Goal: Task Accomplishment & Management: Complete application form

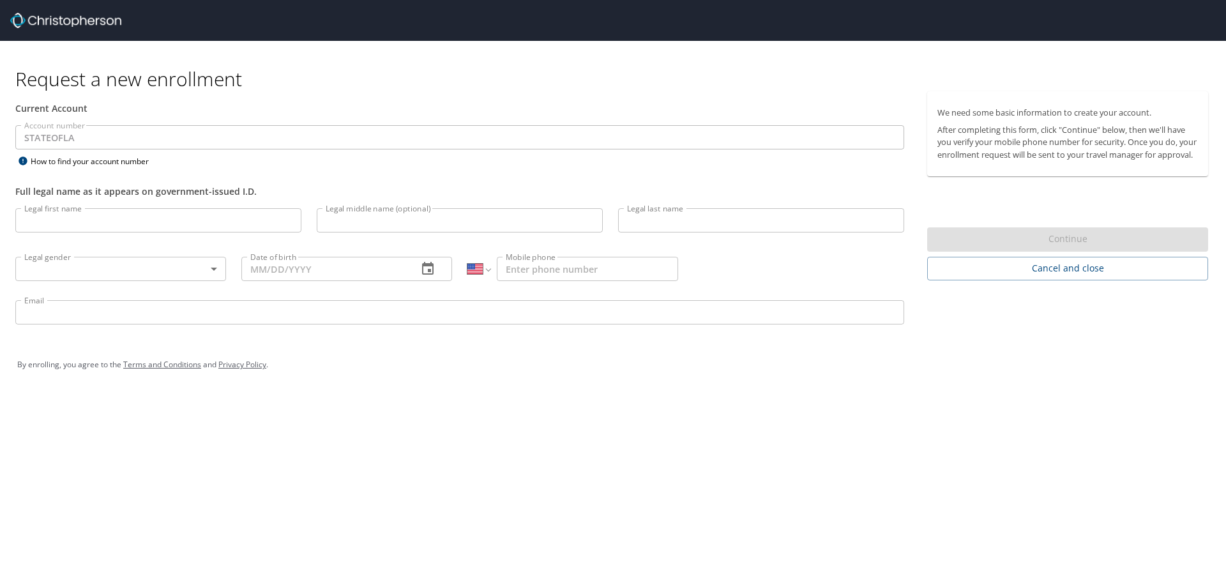
select select "US"
click at [163, 224] on input "Legal first name" at bounding box center [158, 220] width 286 height 24
type input "[PERSON_NAME]"
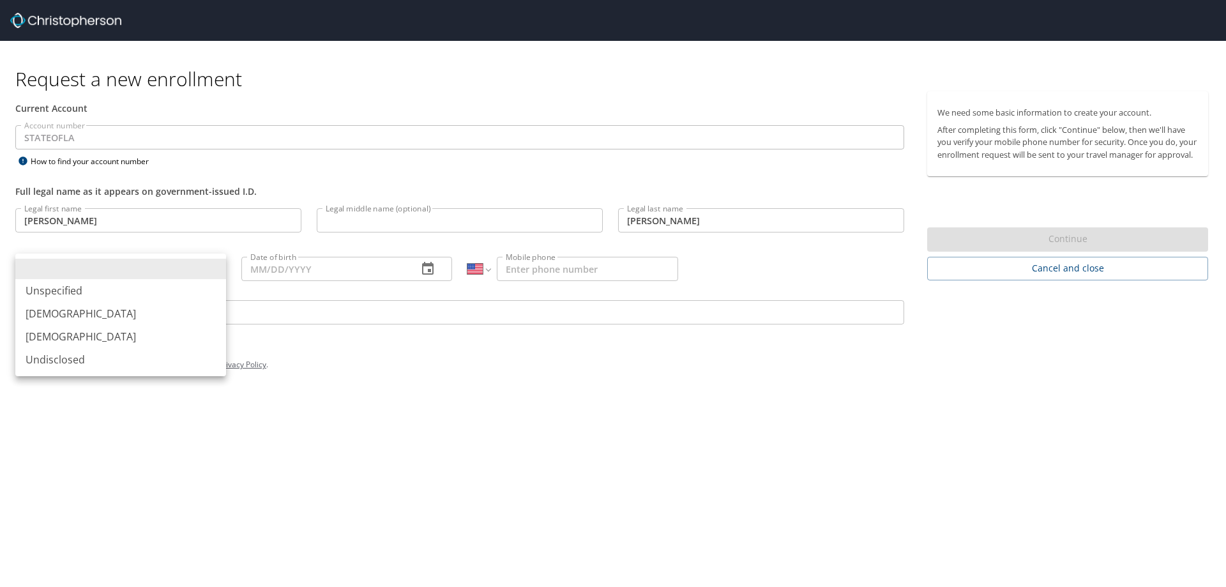
click at [102, 264] on body "Request a new enrollment Current Account Account number STATEOFLA Account numbe…" at bounding box center [613, 293] width 1226 height 587
click at [137, 319] on li "[DEMOGRAPHIC_DATA]" at bounding box center [120, 313] width 211 height 23
type input "[DEMOGRAPHIC_DATA]"
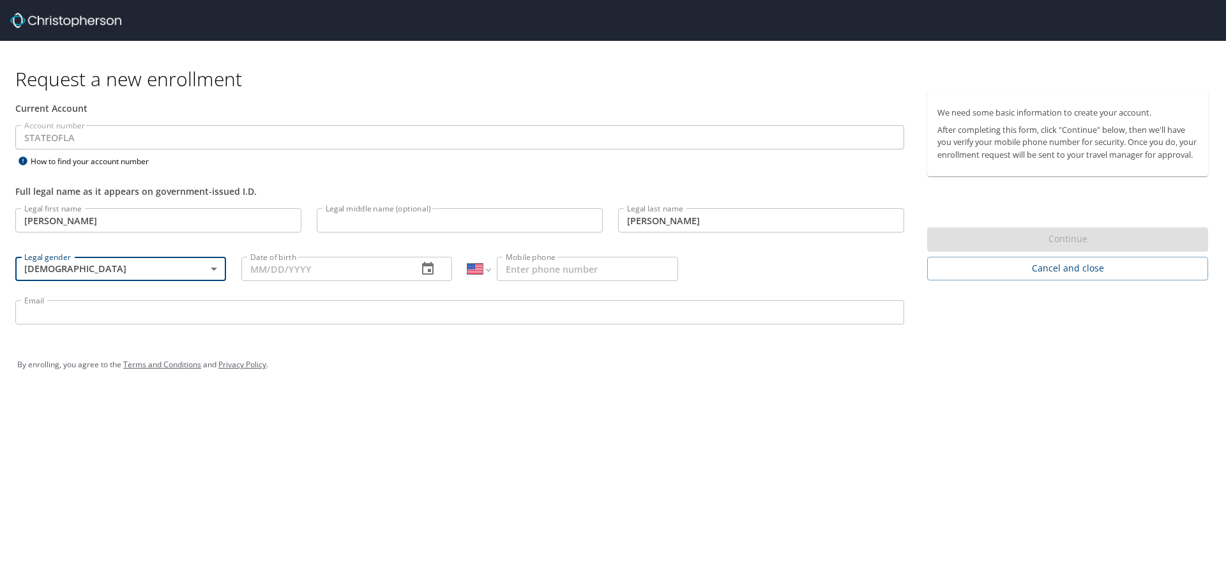
click at [354, 268] on input "Date of birth" at bounding box center [324, 269] width 166 height 24
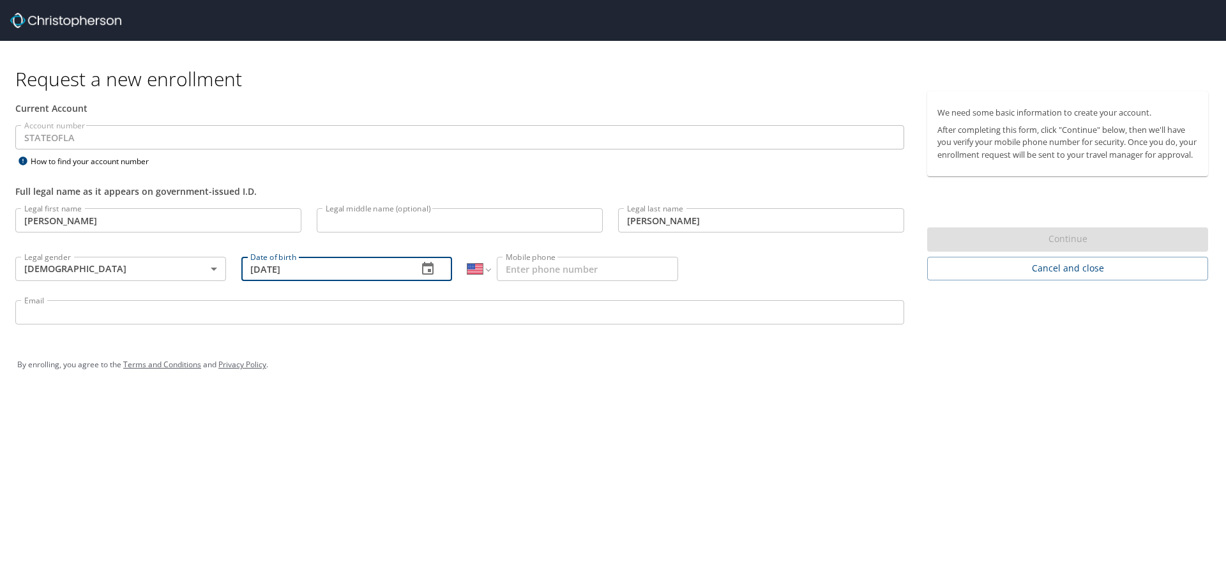
type input "[DATE]"
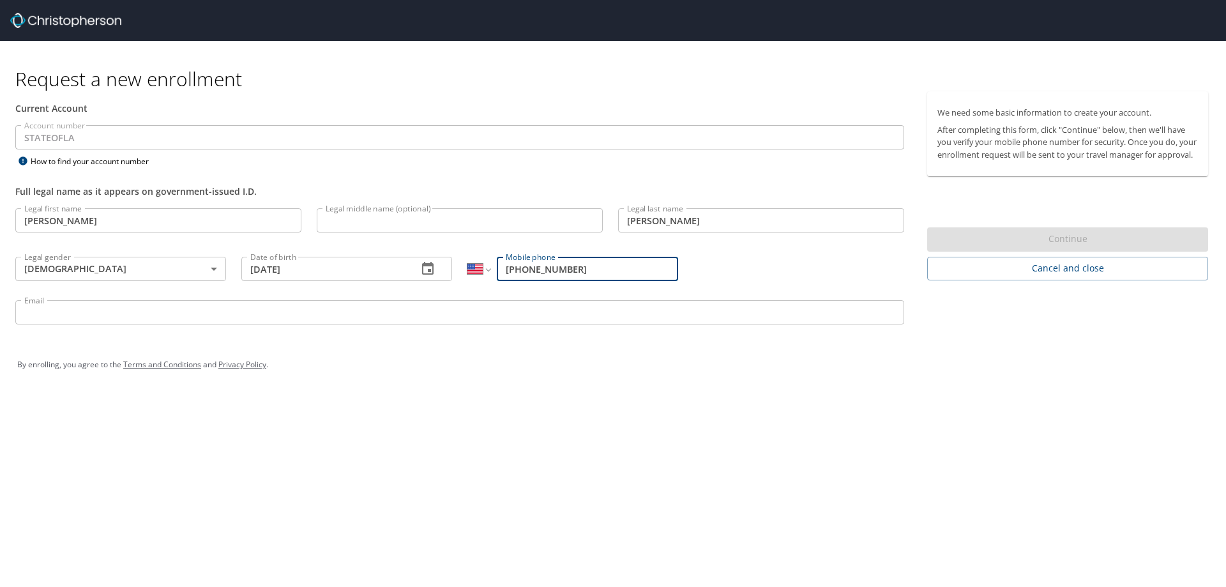
type input "[PHONE_NUMBER]"
click at [412, 322] on input "Email" at bounding box center [459, 312] width 889 height 24
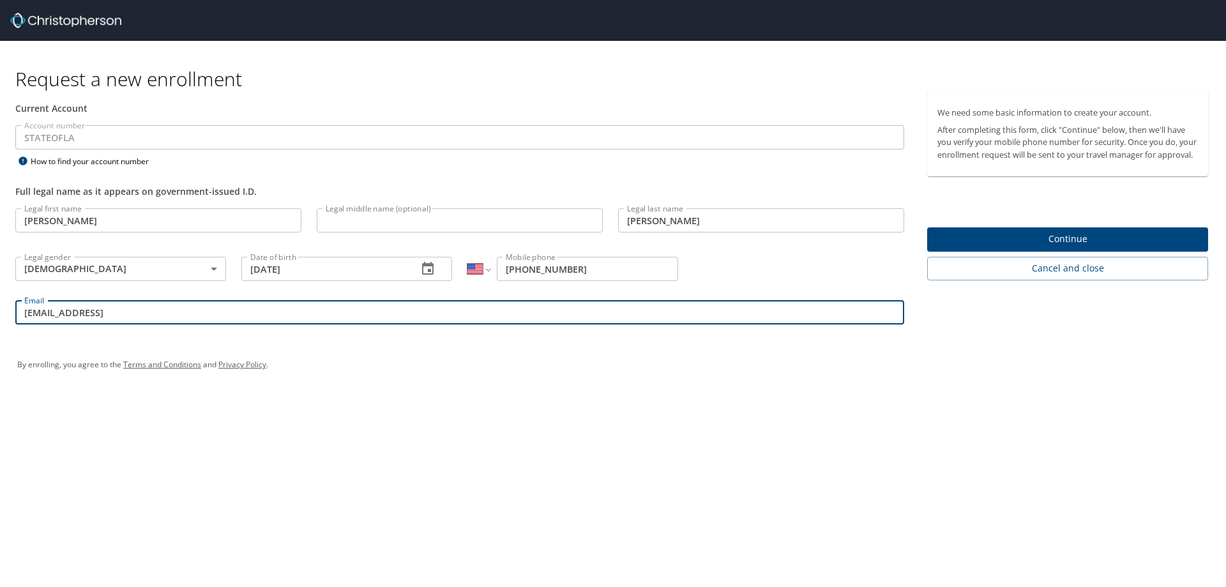
type input "[EMAIL_ADDRESS][DOMAIN_NAME]"
drag, startPoint x: 119, startPoint y: 305, endPoint x: 0, endPoint y: 317, distance: 119.4
click at [0, 317] on div "Current Account Account number STATEOFLA Account number How to find your accoun…" at bounding box center [459, 213] width 919 height 245
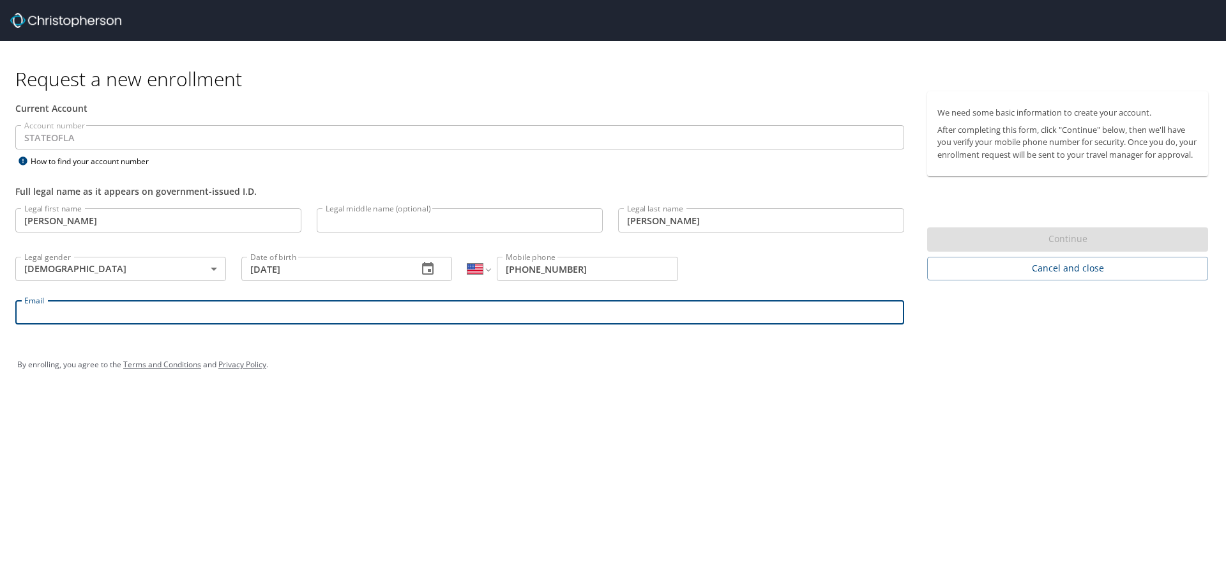
click at [185, 313] on input "Email" at bounding box center [459, 312] width 889 height 24
type input "[EMAIL_ADDRESS][DOMAIN_NAME]"
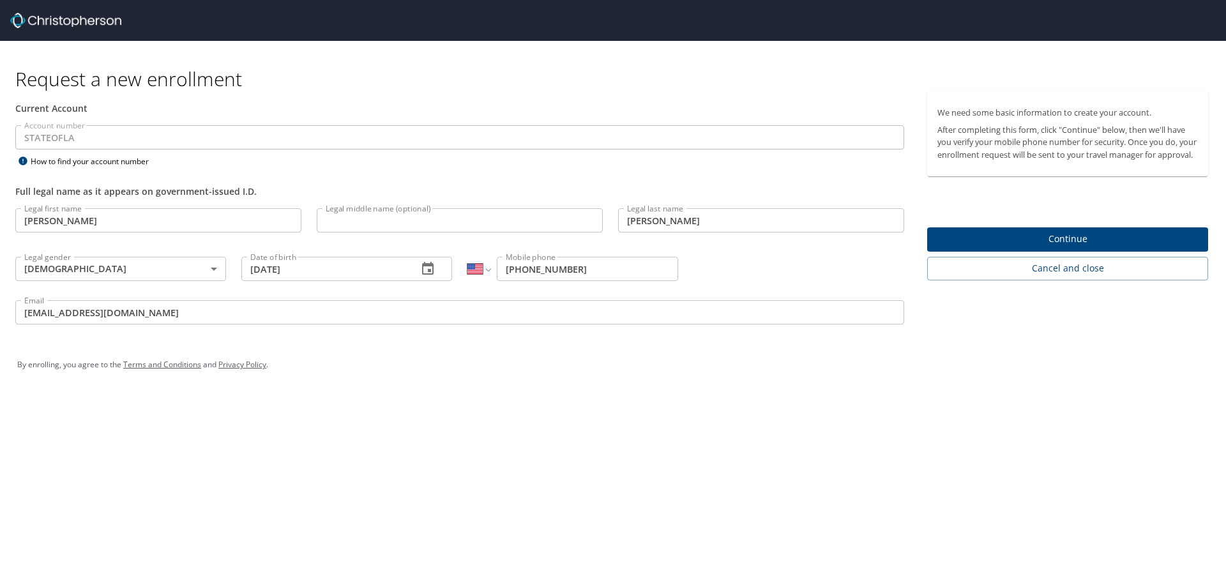
click at [748, 414] on div "Request a new enrollment Current Account Account number STATEOFLA Account numbe…" at bounding box center [613, 293] width 1226 height 587
click at [405, 216] on input "Legal middle name (optional)" at bounding box center [460, 220] width 286 height 24
type input "C"
click at [825, 278] on div "Legal first name [PERSON_NAME] first name Legal middle name (optional) Legal mi…" at bounding box center [460, 267] width 904 height 135
click at [423, 213] on input "Legal middle name (optional)" at bounding box center [460, 220] width 286 height 24
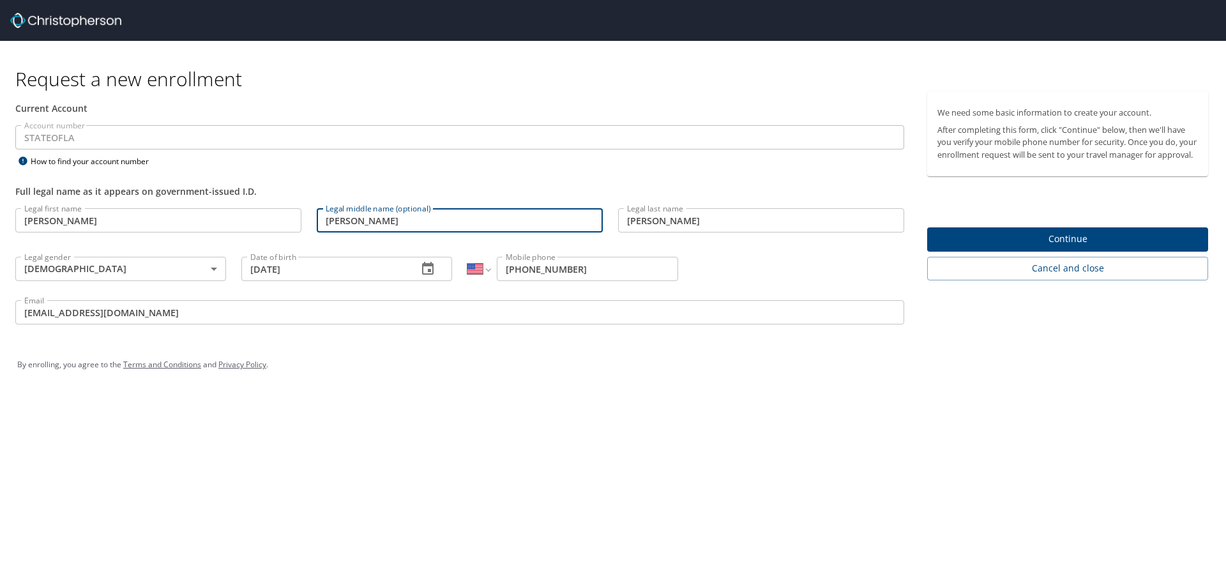
type input "[PERSON_NAME]"
click at [746, 245] on div "Legal first name [PERSON_NAME] Legal first name Legal middle name (optional) [P…" at bounding box center [460, 267] width 904 height 135
click at [1043, 247] on span "Continue" at bounding box center [1067, 239] width 260 height 16
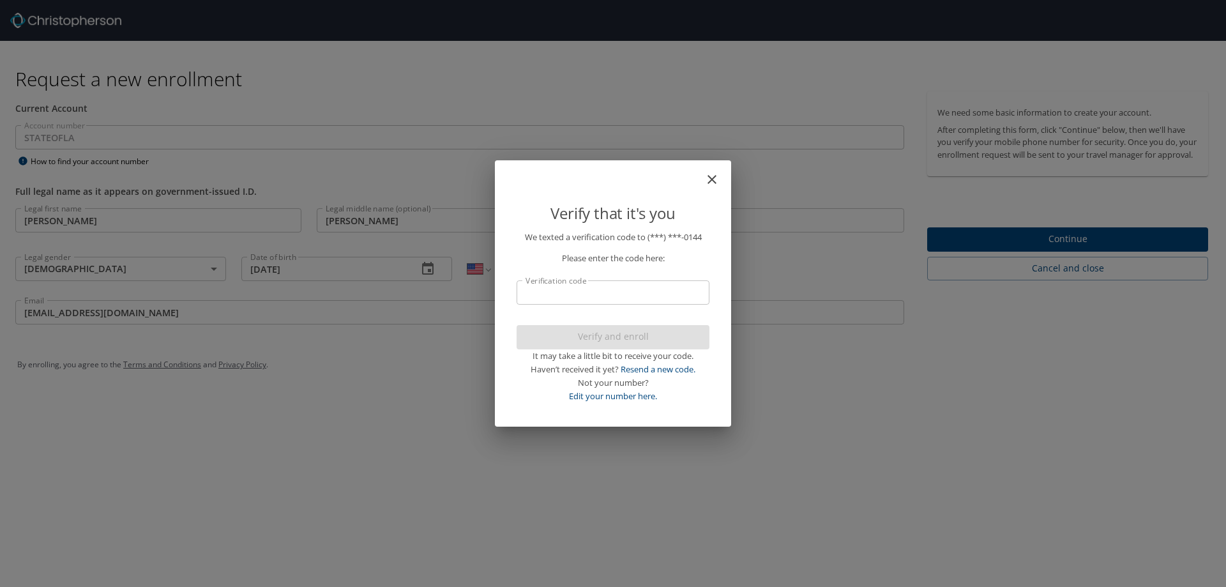
click at [632, 291] on input "Verification code" at bounding box center [613, 292] width 193 height 24
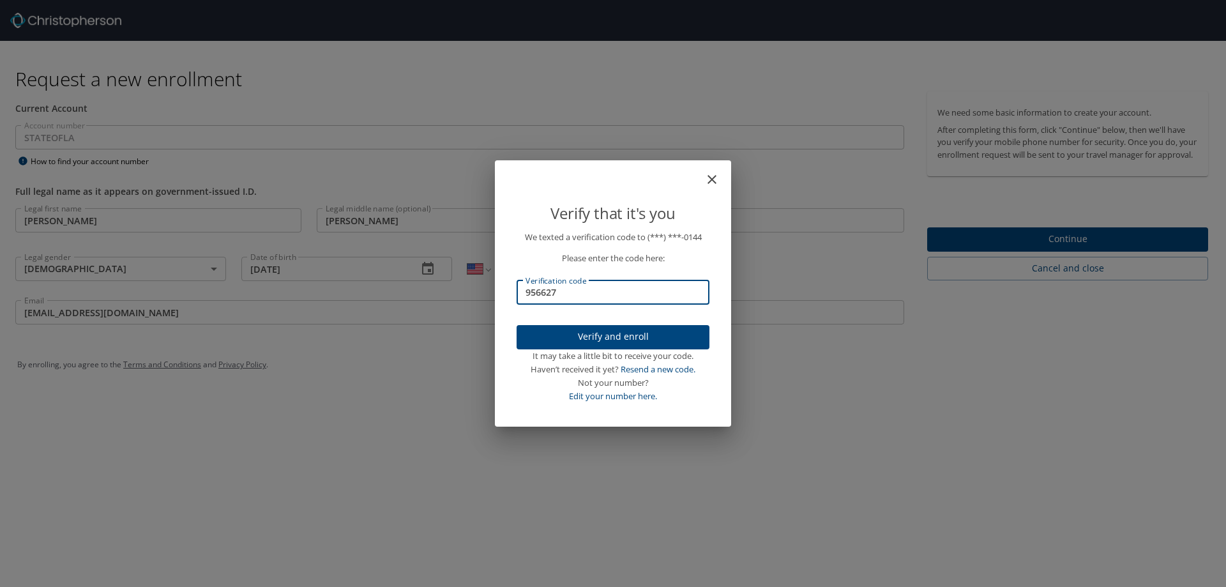
type input "956627"
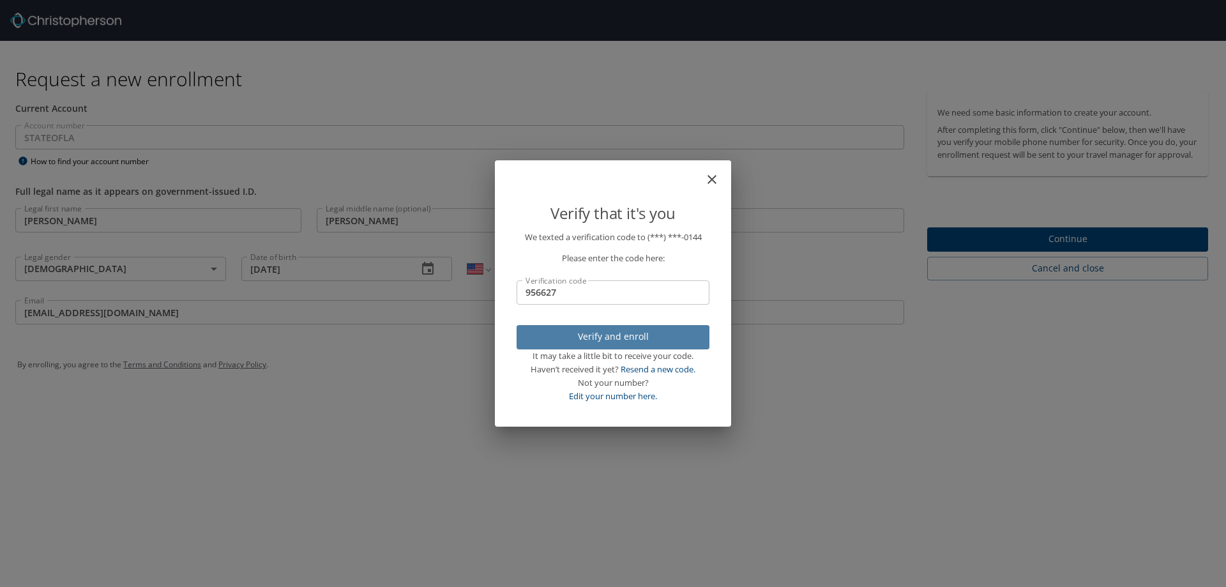
click at [626, 331] on span "Verify and enroll" at bounding box center [613, 337] width 172 height 16
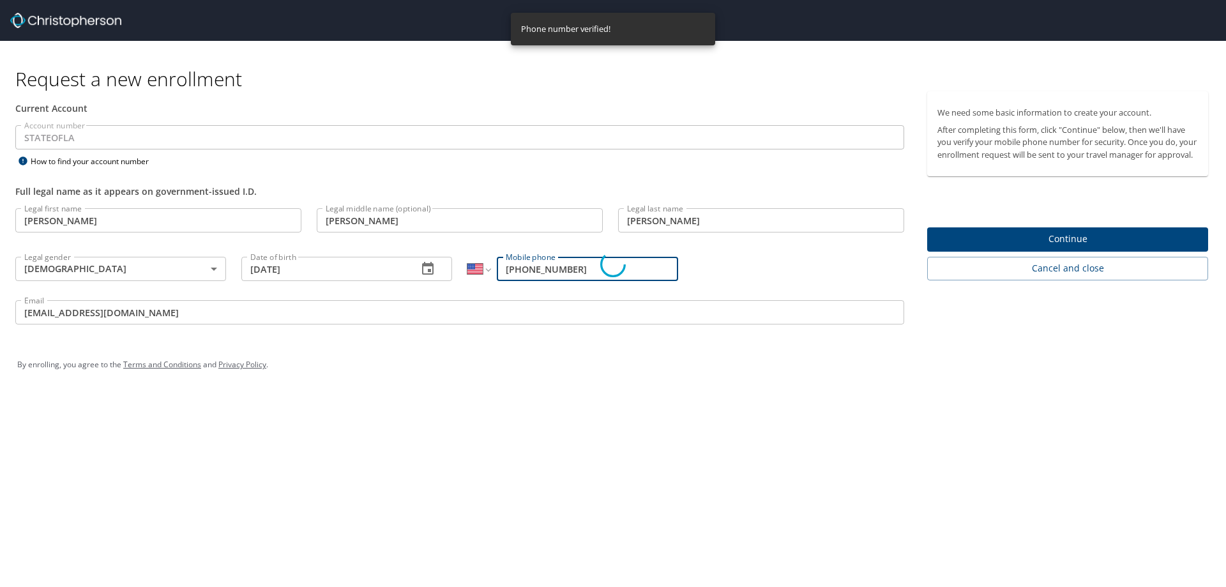
click at [667, 91] on div "Verify that it's you We texted a verification code to (***) ***- 0144 Please en…" at bounding box center [613, 293] width 1226 height 587
click at [582, 35] on div "Phone number verified!" at bounding box center [613, 29] width 204 height 33
click at [621, 101] on div "Verify that it's you We texted a verification code to (***) ***- 0144 Please en…" at bounding box center [613, 293] width 1226 height 587
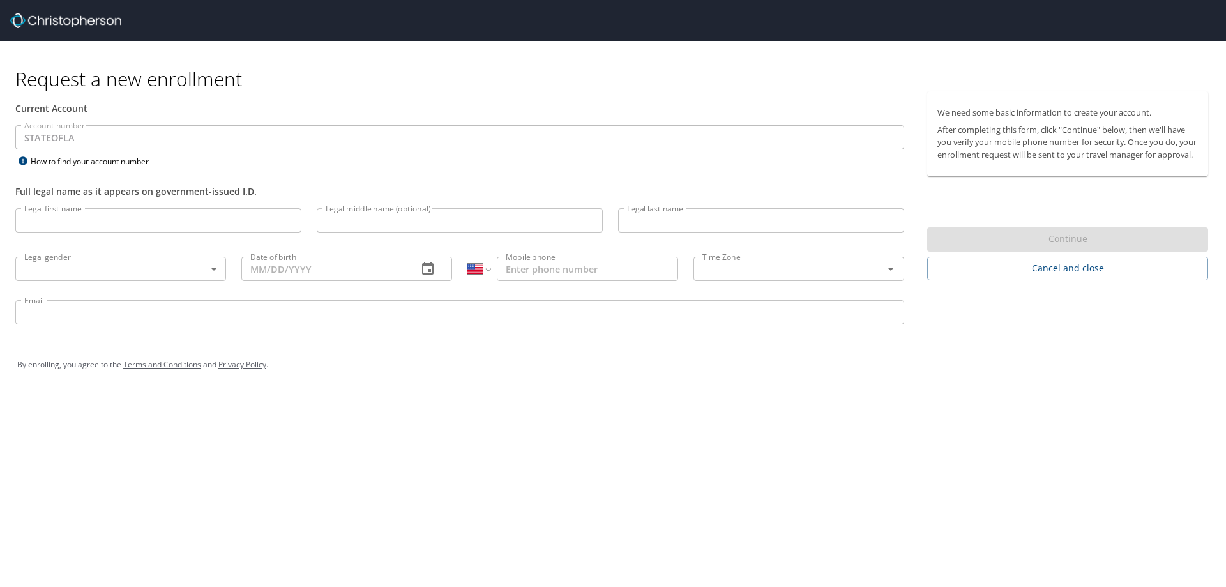
select select "US"
click at [192, 222] on input "Legal first name" at bounding box center [158, 220] width 286 height 24
click at [441, 189] on div "Full legal name as it appears on government-issued I.D." at bounding box center [459, 191] width 889 height 13
click at [193, 220] on input "Legal first name" at bounding box center [158, 220] width 286 height 24
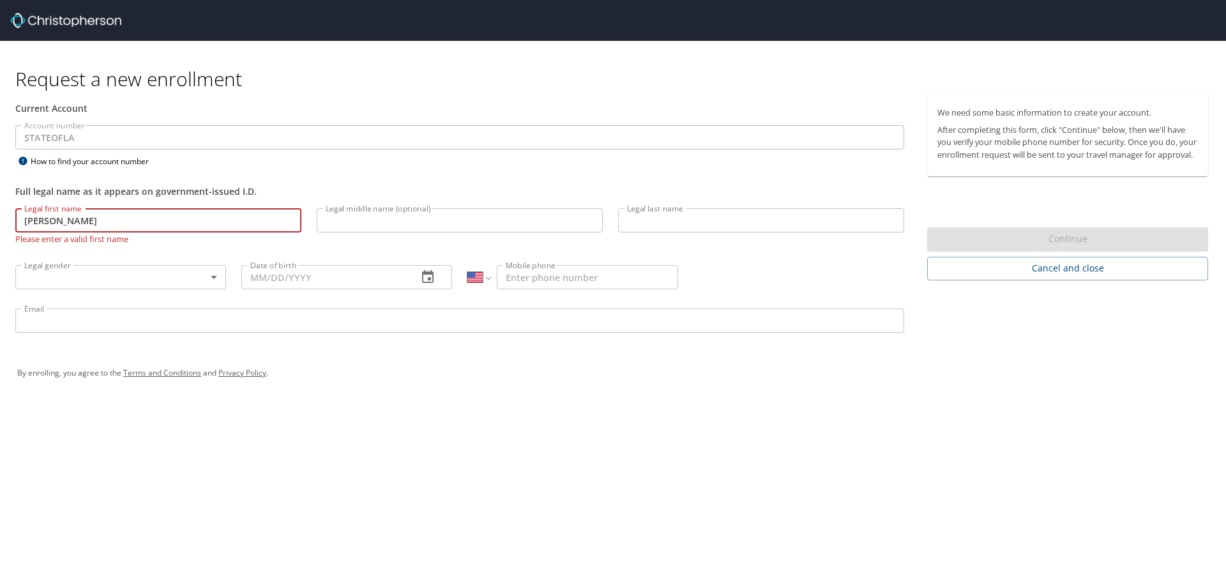
type input "Kim"
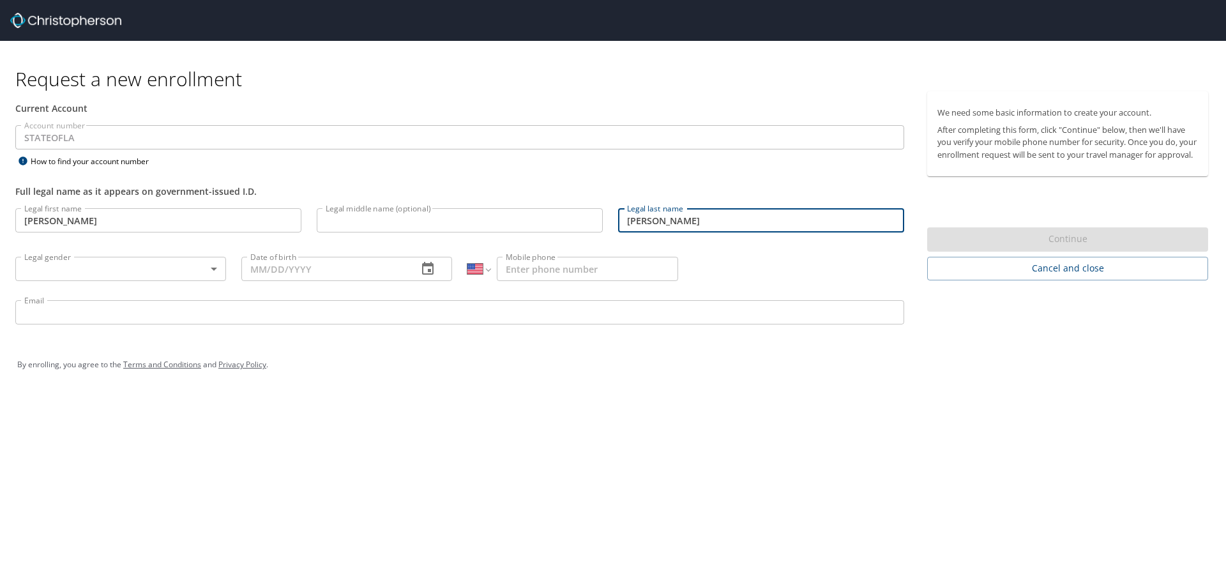
type input "[PERSON_NAME]"
click at [195, 220] on input "Kim" at bounding box center [158, 220] width 286 height 24
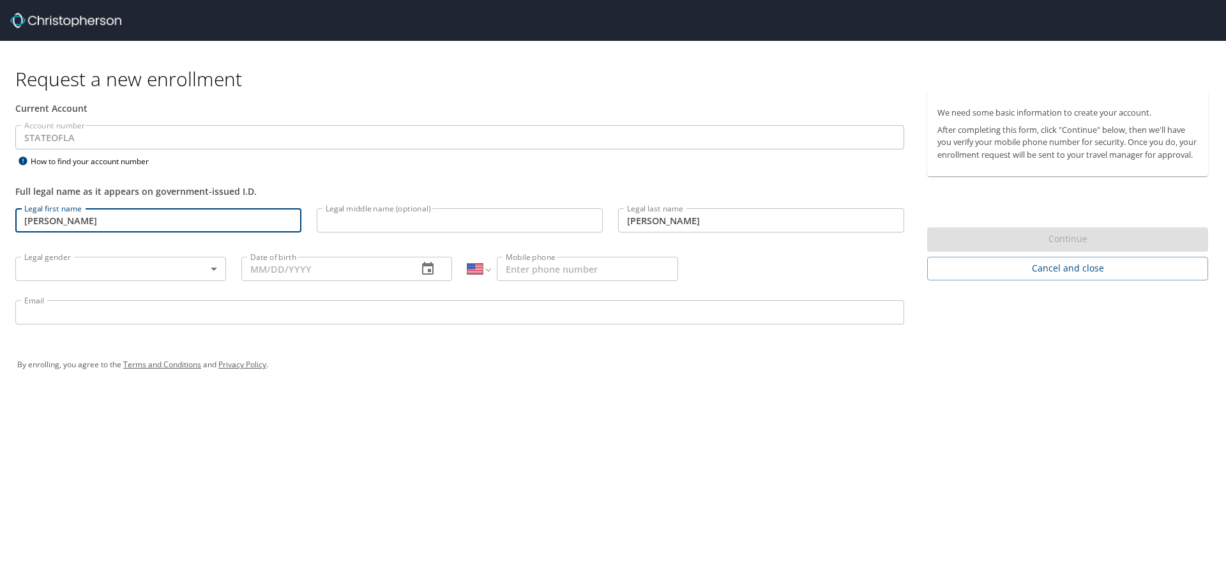
click at [195, 220] on input "Kim" at bounding box center [158, 220] width 286 height 24
type input "[PERSON_NAME]"
click at [202, 236] on p at bounding box center [158, 234] width 286 height 4
click at [162, 272] on body "Request a new enrollment Current Account Account number STATEOFLA Account numbe…" at bounding box center [613, 293] width 1226 height 587
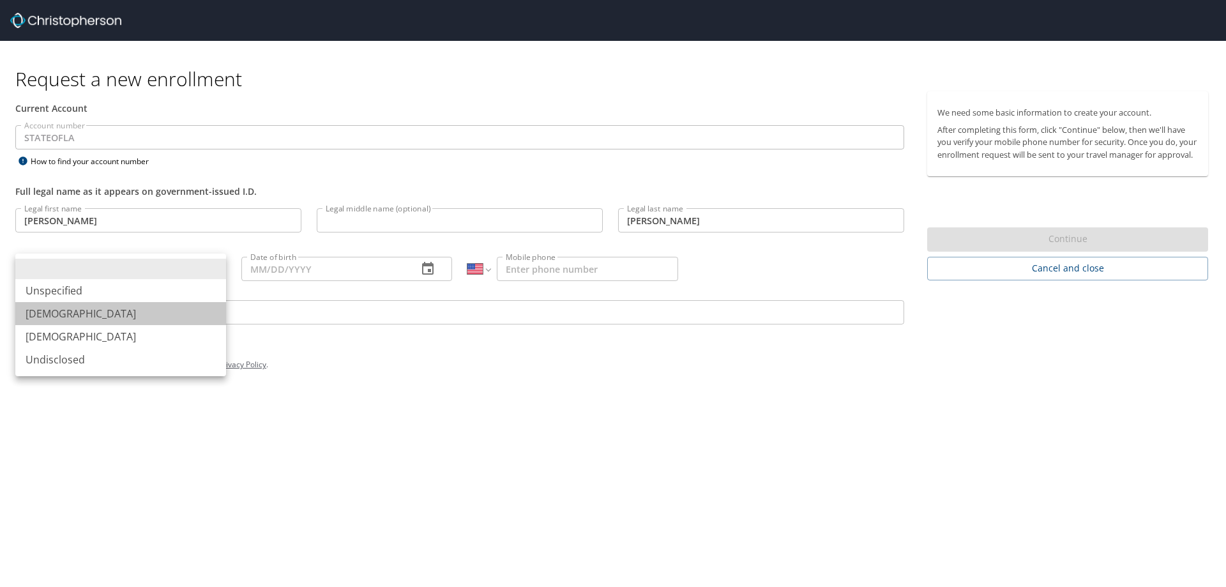
click at [145, 310] on li "[DEMOGRAPHIC_DATA]" at bounding box center [120, 313] width 211 height 23
type input "[DEMOGRAPHIC_DATA]"
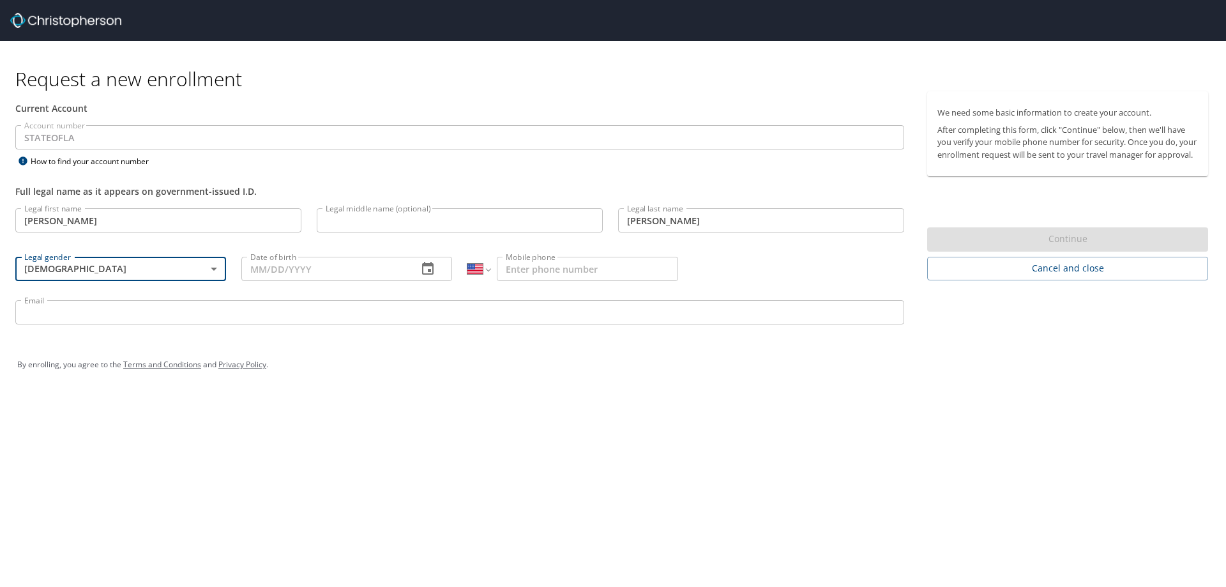
click at [272, 269] on input "Date of birth" at bounding box center [324, 269] width 166 height 24
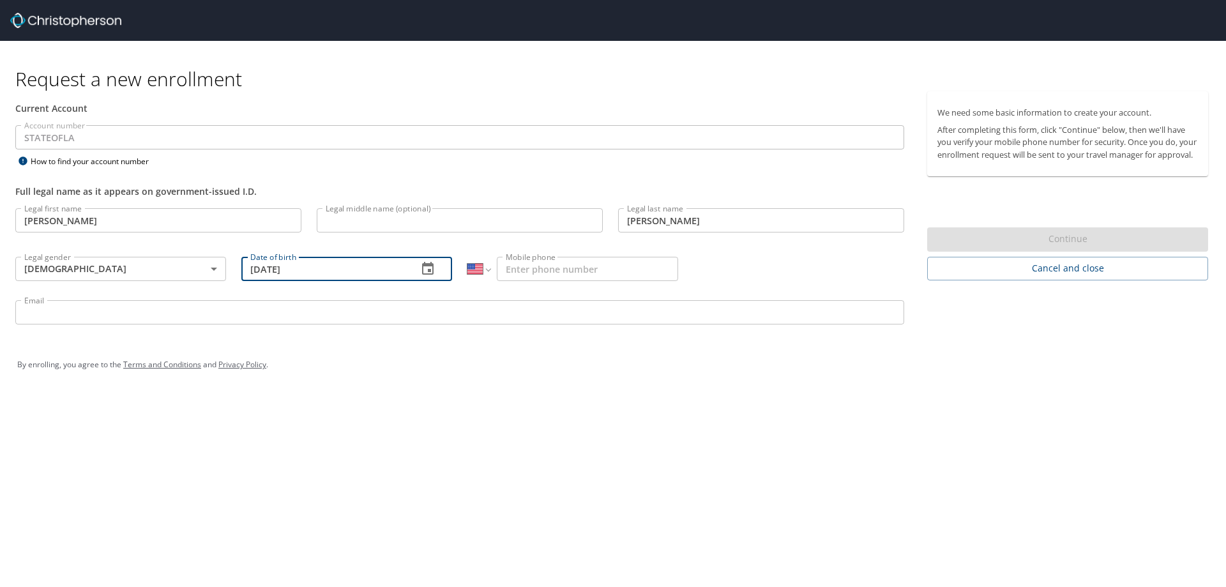
type input "[DATE]"
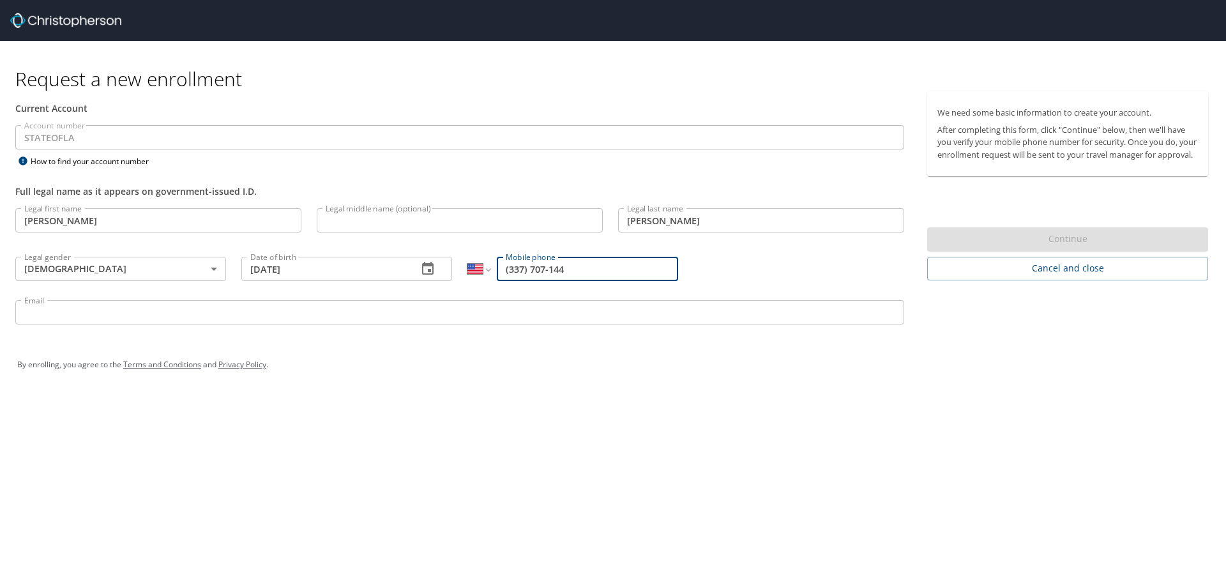
click at [551, 268] on input "(337) 707-144" at bounding box center [587, 269] width 181 height 24
type input "[PHONE_NUMBER]"
click at [554, 323] on input "Email" at bounding box center [459, 312] width 889 height 24
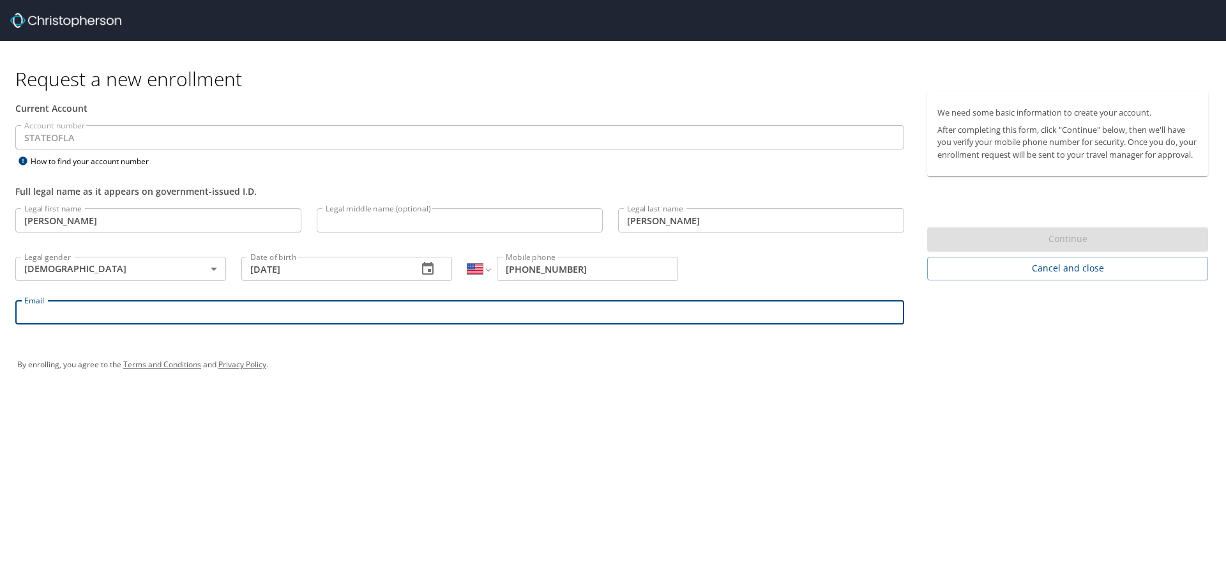
type input "[EMAIL_ADDRESS][DOMAIN_NAME]"
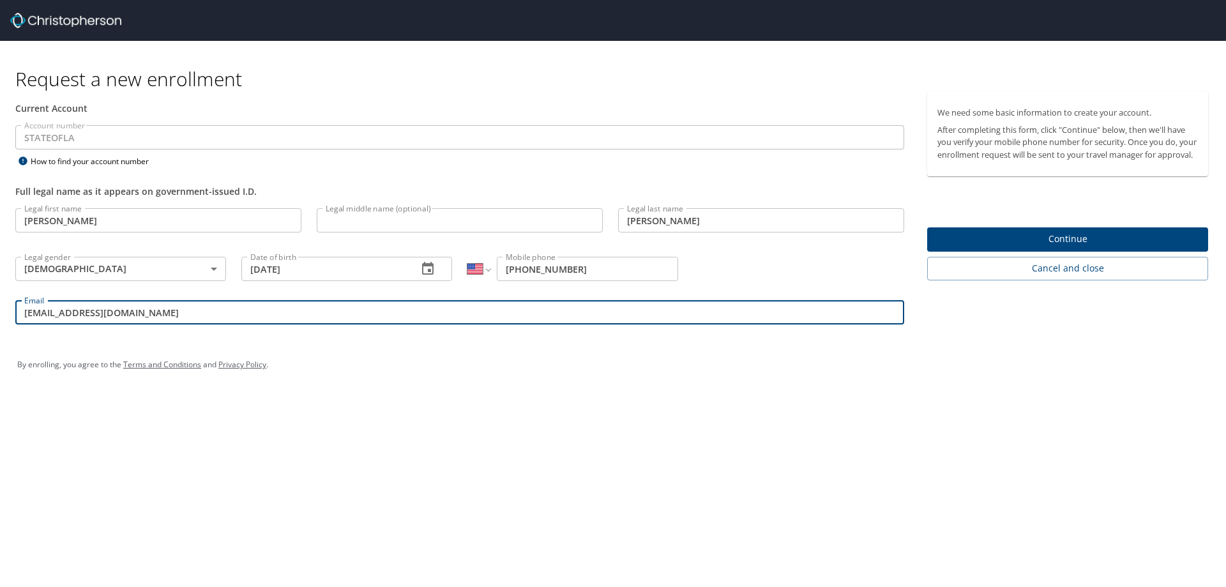
click at [557, 360] on div "By enrolling, you agree to the Terms and Conditions and Privacy Policy ." at bounding box center [612, 365] width 1191 height 32
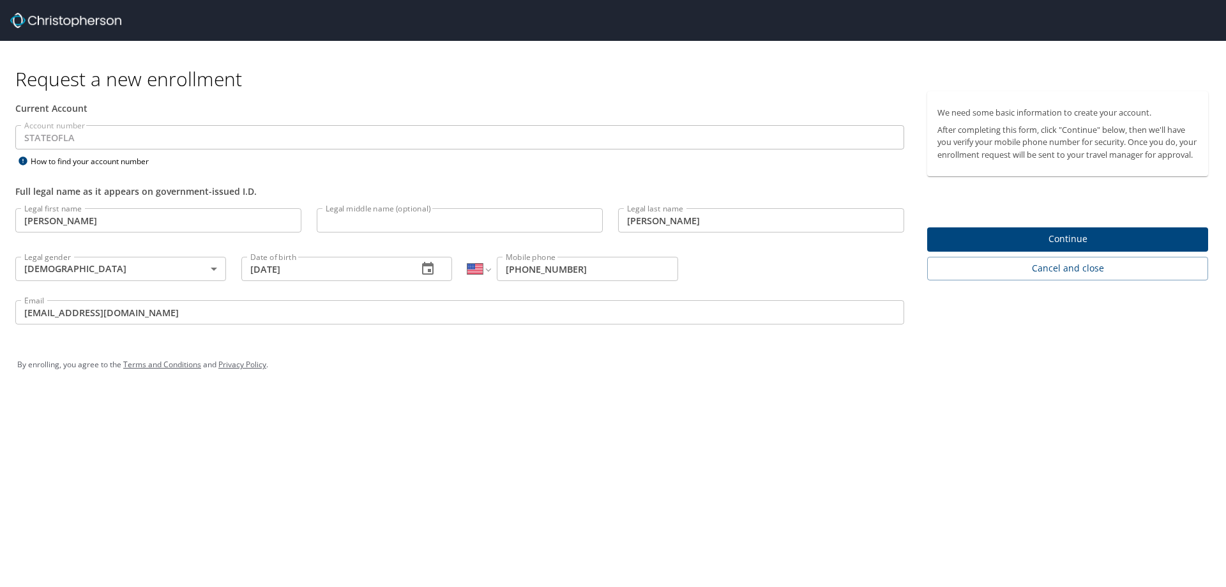
click at [1013, 247] on span "Continue" at bounding box center [1067, 239] width 260 height 16
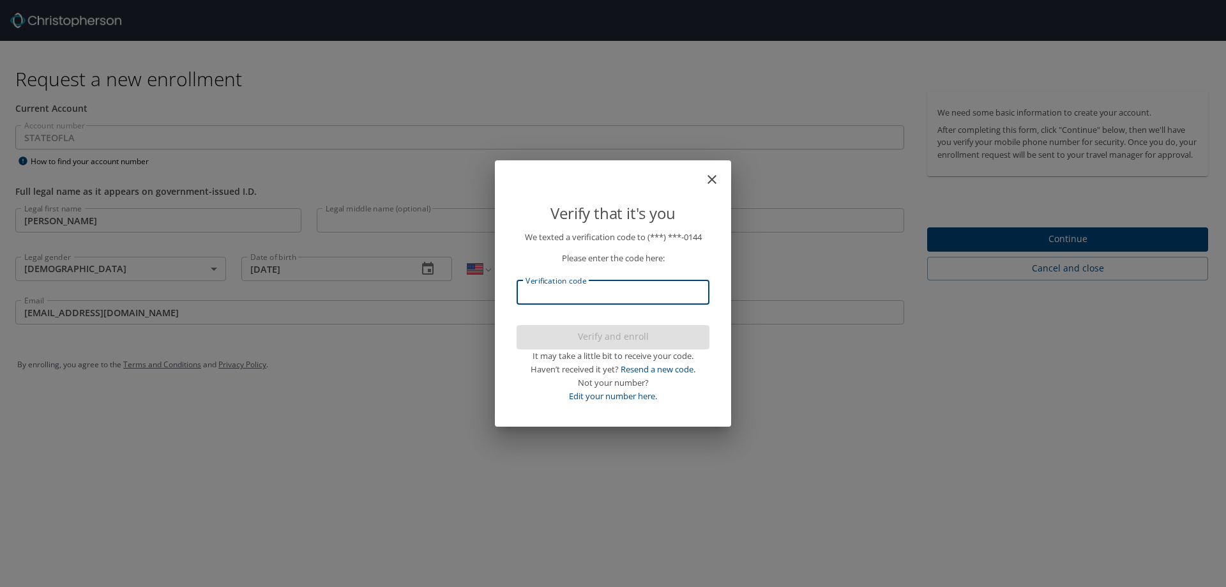
click at [624, 294] on input "Verification code" at bounding box center [613, 292] width 193 height 24
type input "203102"
click at [635, 334] on span "Verify and enroll" at bounding box center [613, 337] width 172 height 16
